Goal: Task Accomplishment & Management: Complete application form

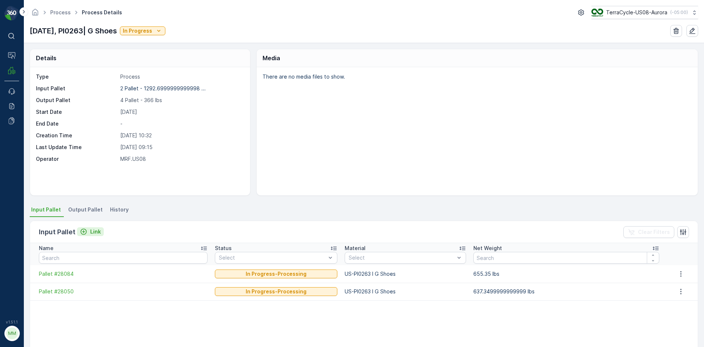
click at [96, 231] on p "Link" at bounding box center [95, 231] width 11 height 7
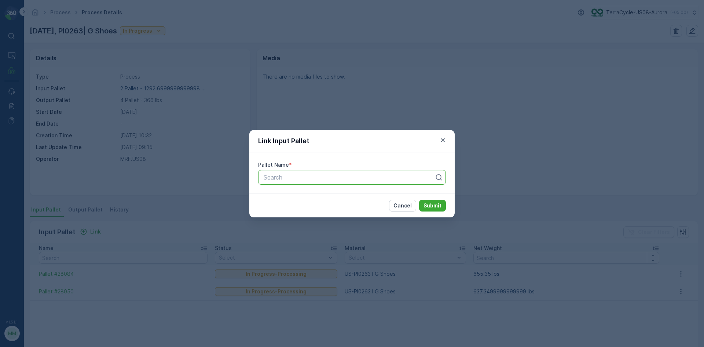
click at [290, 176] on div at bounding box center [349, 177] width 172 height 7
type input "28051"
click at [419, 200] on button "Submit" at bounding box center [432, 206] width 27 height 12
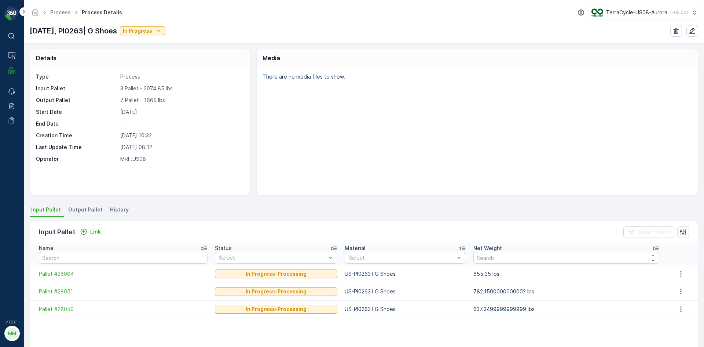
click at [88, 208] on span "Output Pallet" at bounding box center [85, 209] width 34 height 7
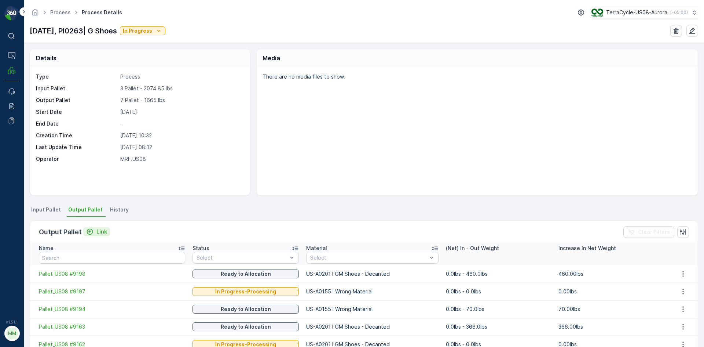
click at [91, 230] on icon "Link" at bounding box center [90, 232] width 6 height 6
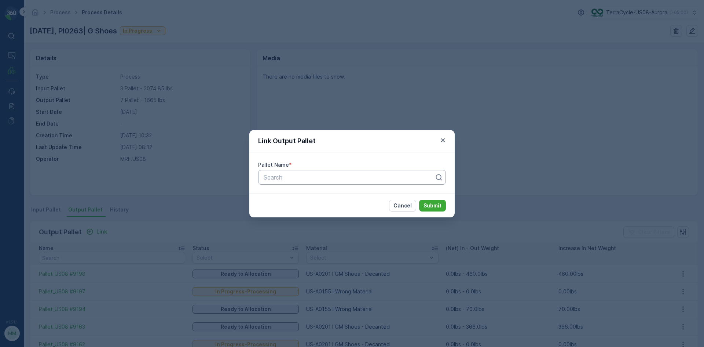
click at [270, 177] on div at bounding box center [349, 177] width 172 height 7
type input "26385"
click at [278, 194] on span "Pallet #26385" at bounding box center [282, 195] width 39 height 7
click at [431, 205] on p "Submit" at bounding box center [433, 205] width 18 height 7
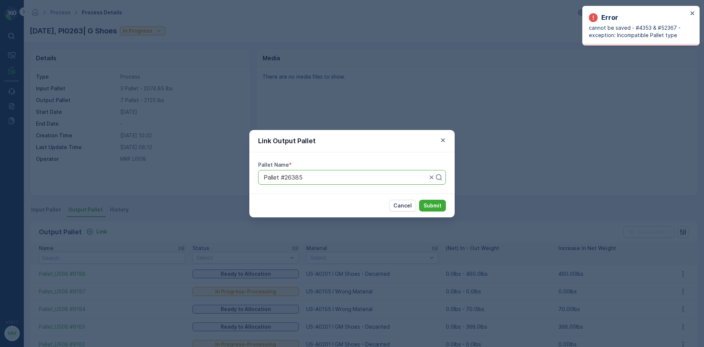
click at [354, 180] on div at bounding box center [345, 177] width 165 height 7
click at [315, 181] on div "Pallet #26385" at bounding box center [352, 177] width 188 height 15
drag, startPoint x: 306, startPoint y: 172, endPoint x: 241, endPoint y: 185, distance: 66.1
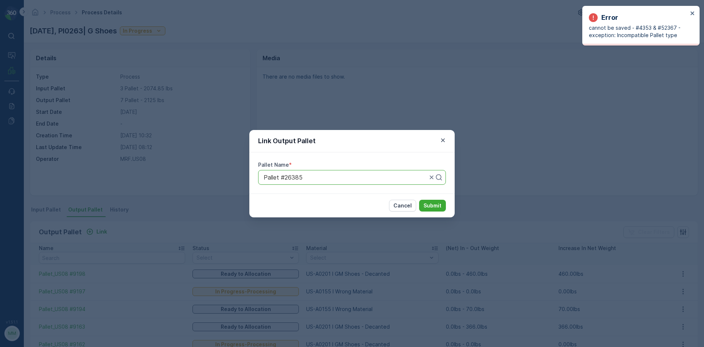
click at [241, 185] on div "Link Output Pallet Pallet Name * Pallet #26385 Cancel Submit" at bounding box center [352, 173] width 704 height 347
click at [308, 177] on div at bounding box center [345, 177] width 165 height 7
drag, startPoint x: 307, startPoint y: 177, endPoint x: 376, endPoint y: 189, distance: 70.3
click at [334, 180] on div at bounding box center [345, 177] width 165 height 7
drag, startPoint x: 415, startPoint y: 179, endPoint x: 248, endPoint y: 175, distance: 167.3
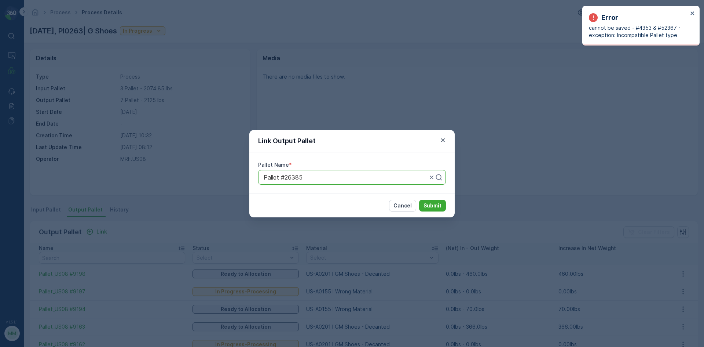
click at [247, 175] on div "Link Output Pallet Pallet Name * Pallet #26385 Cancel Submit" at bounding box center [352, 173] width 704 height 347
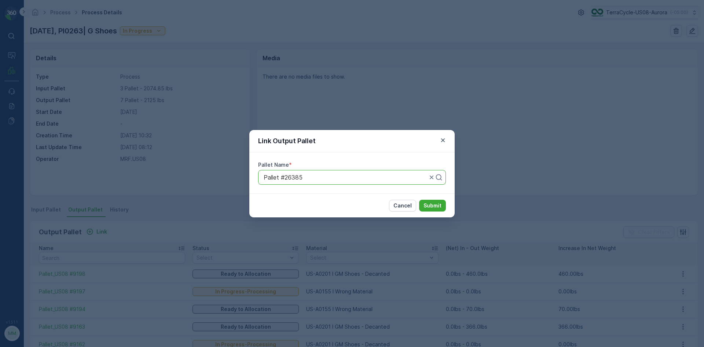
drag, startPoint x: 443, startPoint y: 143, endPoint x: 421, endPoint y: 143, distance: 22.0
click at [443, 143] on icon "button" at bounding box center [442, 139] width 7 height 7
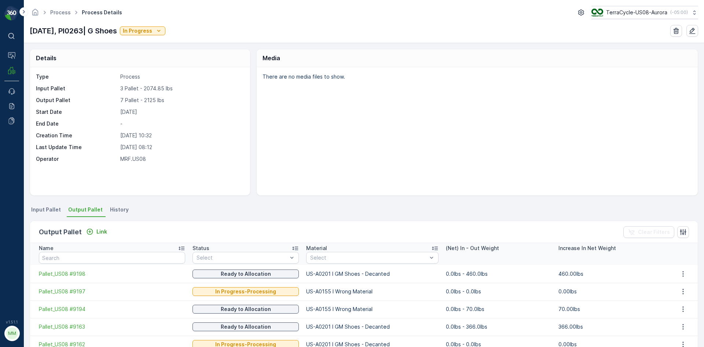
drag, startPoint x: 41, startPoint y: 206, endPoint x: 69, endPoint y: 207, distance: 28.3
click at [42, 206] on span "Input Pallet" at bounding box center [46, 209] width 30 height 7
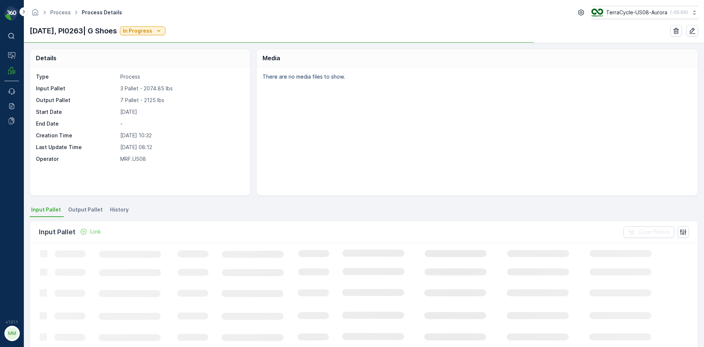
click at [98, 232] on p "Link" at bounding box center [95, 231] width 11 height 7
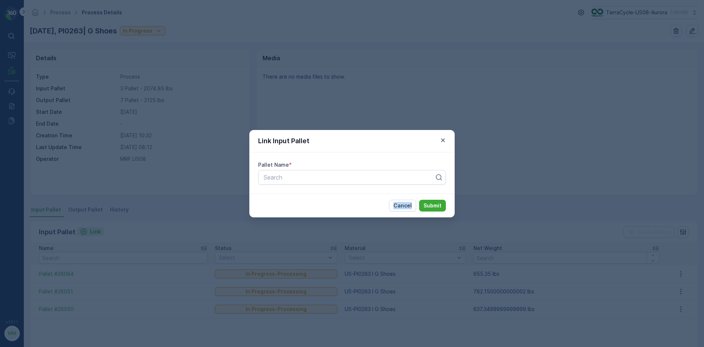
click at [98, 232] on div "Link Input Pallet Pallet Name * Search Cancel Submit" at bounding box center [352, 173] width 704 height 347
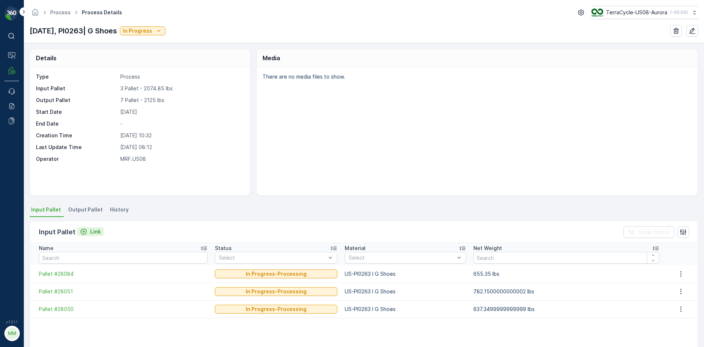
click at [89, 233] on div "Link" at bounding box center [90, 231] width 21 height 7
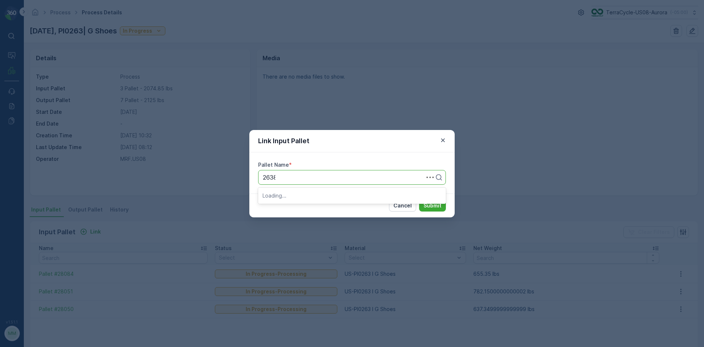
type input "26385"
drag, startPoint x: 319, startPoint y: 195, endPoint x: 348, endPoint y: 194, distance: 29.4
click at [320, 192] on div "Pallet #26385" at bounding box center [352, 195] width 179 height 7
click at [439, 206] on p "Submit" at bounding box center [433, 205] width 18 height 7
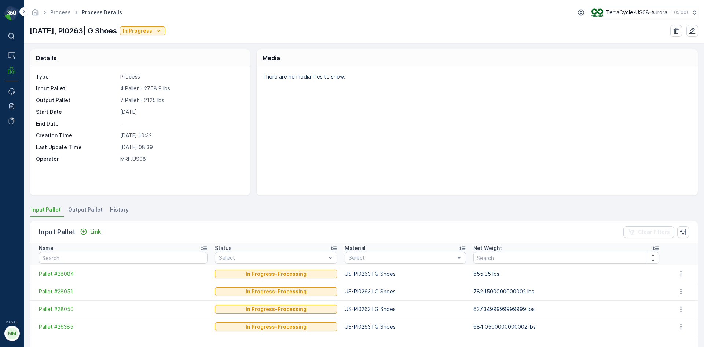
click at [90, 209] on span "Output Pallet" at bounding box center [85, 209] width 34 height 7
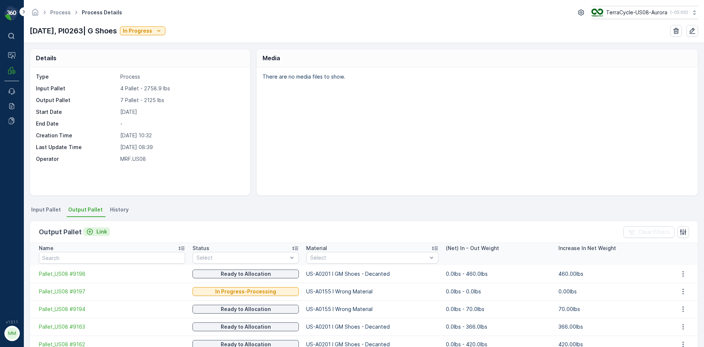
click at [99, 228] on p "Link" at bounding box center [101, 231] width 11 height 7
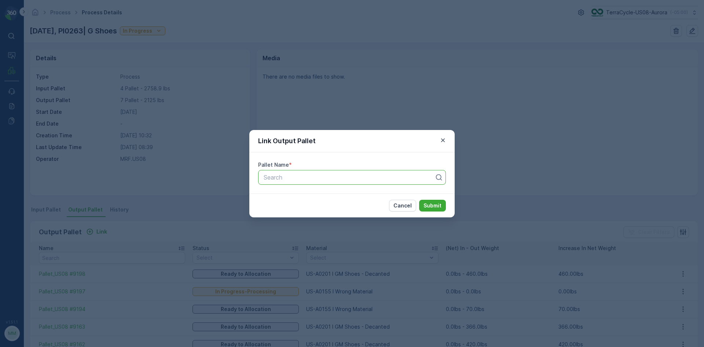
click at [293, 176] on div at bounding box center [349, 177] width 172 height 7
type input "9210"
click at [419, 200] on button "Submit" at bounding box center [432, 206] width 27 height 12
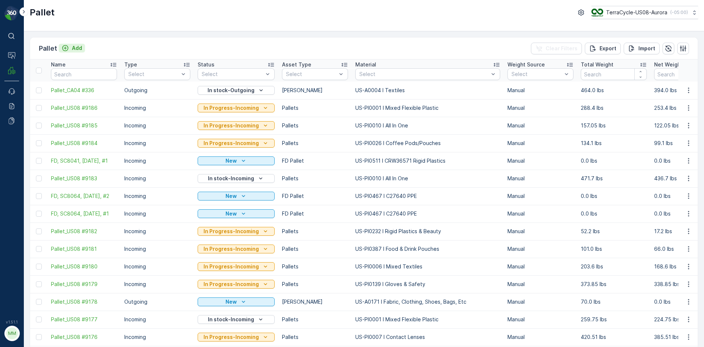
click at [74, 50] on p "Add" at bounding box center [77, 47] width 10 height 7
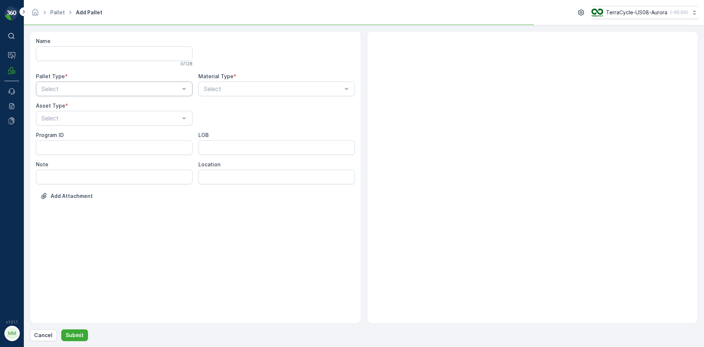
click at [92, 84] on div "Select" at bounding box center [114, 88] width 157 height 15
click at [73, 120] on div "Outgoing" at bounding box center [114, 119] width 148 height 7
click at [73, 135] on div "[PERSON_NAME]" at bounding box center [114, 136] width 148 height 7
type input "0006"
click at [267, 90] on div at bounding box center [273, 88] width 140 height 7
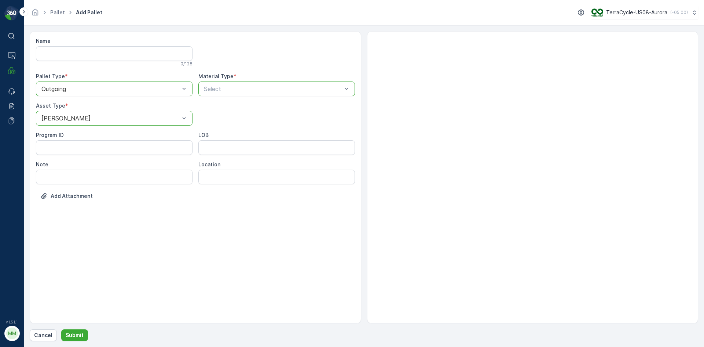
click at [267, 90] on div at bounding box center [273, 88] width 140 height 7
type input "0003"
click at [83, 334] on button "Submit" at bounding box center [74, 335] width 27 height 12
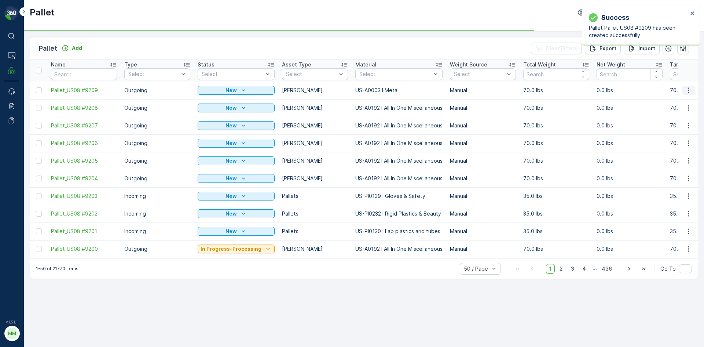
click at [688, 87] on icon "button" at bounding box center [688, 90] width 7 height 7
click at [681, 143] on div "Print QR" at bounding box center [680, 142] width 48 height 10
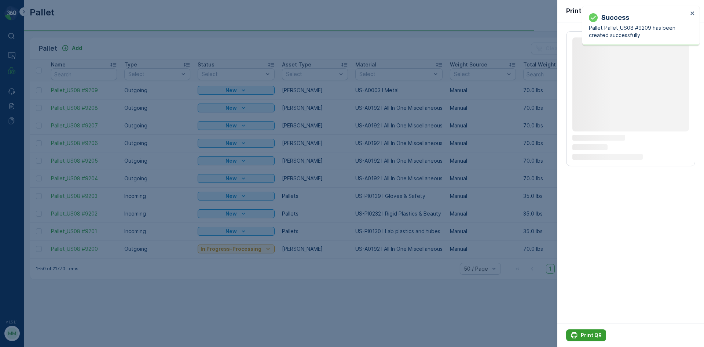
click at [589, 336] on p "Print QR" at bounding box center [591, 334] width 21 height 7
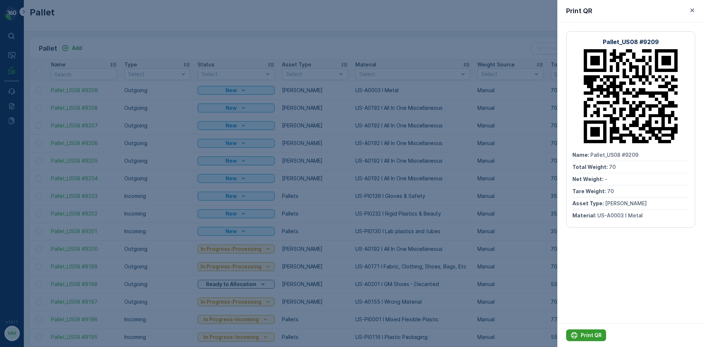
click at [575, 331] on icon "Print QR" at bounding box center [574, 334] width 7 height 7
click at [530, 276] on div at bounding box center [352, 173] width 704 height 347
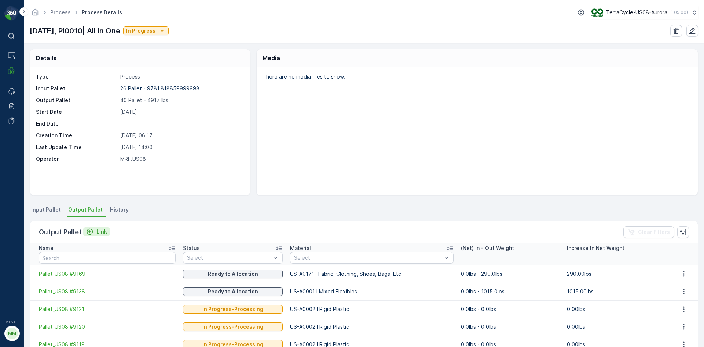
click at [95, 227] on button "Link" at bounding box center [96, 231] width 27 height 9
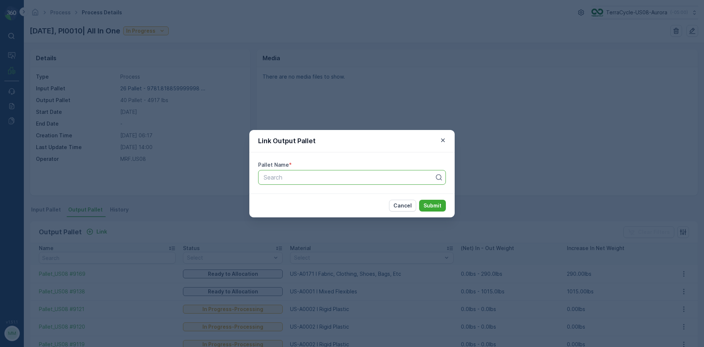
click at [282, 176] on div at bounding box center [349, 177] width 172 height 7
type input "9209"
click at [419, 200] on button "Submit" at bounding box center [432, 206] width 27 height 12
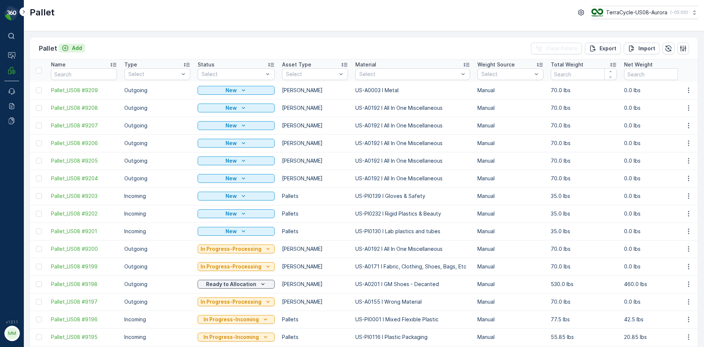
click at [74, 48] on p "Add" at bounding box center [77, 47] width 10 height 7
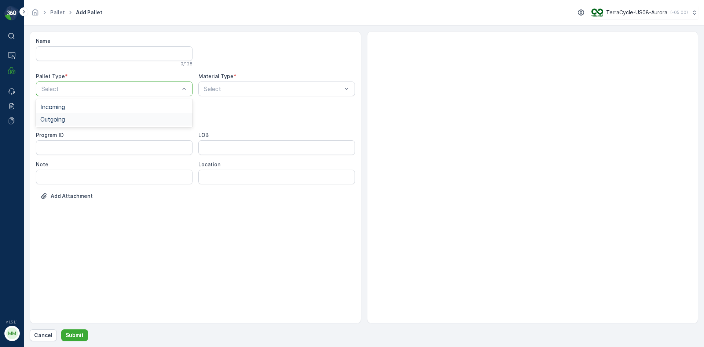
click at [85, 116] on div "Outgoing" at bounding box center [114, 119] width 148 height 7
click at [72, 134] on div "[PERSON_NAME]" at bounding box center [114, 136] width 148 height 7
type input "0201"
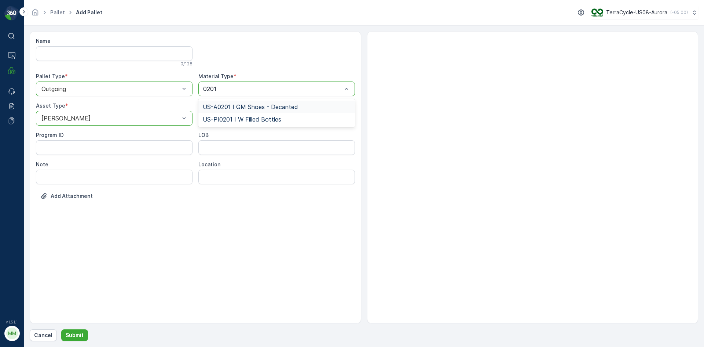
click at [297, 107] on span "US-A0201 I GM Shoes - Decanted" at bounding box center [250, 106] width 95 height 7
click at [84, 334] on button "Submit" at bounding box center [74, 335] width 27 height 12
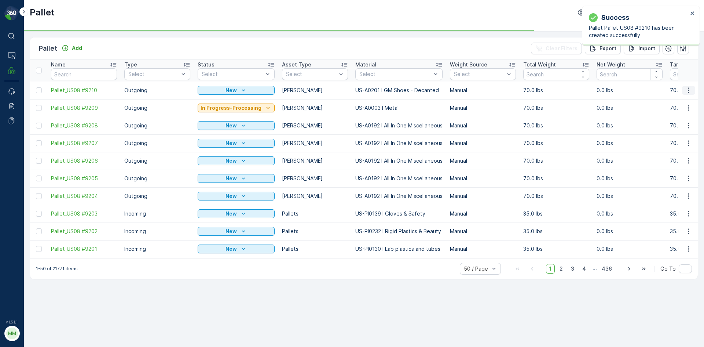
click at [687, 87] on icon "button" at bounding box center [688, 90] width 7 height 7
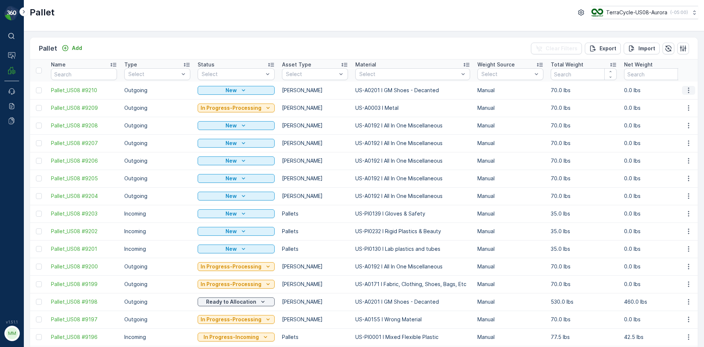
click at [688, 92] on icon "button" at bounding box center [688, 90] width 7 height 7
click at [684, 146] on div "Print QR" at bounding box center [680, 142] width 48 height 10
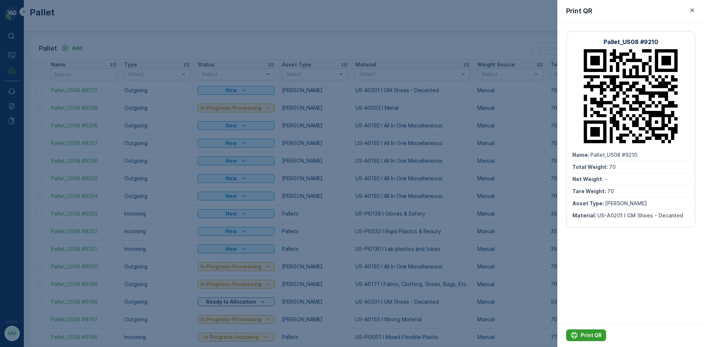
click at [601, 336] on p "Print QR" at bounding box center [591, 334] width 21 height 7
